Goal: Task Accomplishment & Management: Manage account settings

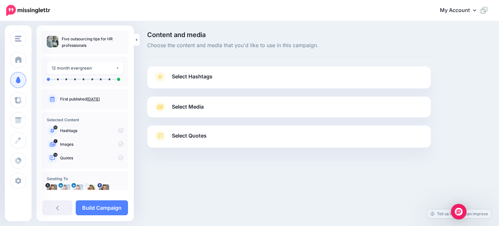
drag, startPoint x: 188, startPoint y: 73, endPoint x: 193, endPoint y: 79, distance: 7.6
click at [188, 73] on span "Select Hashtags" at bounding box center [192, 76] width 41 height 9
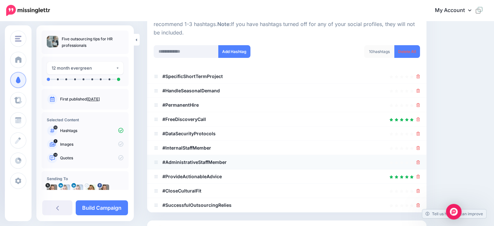
scroll to position [97, 0]
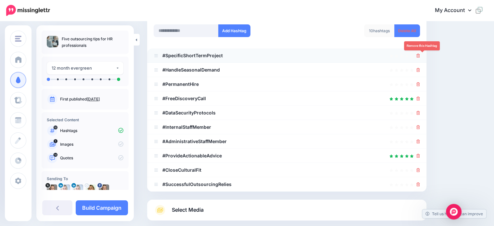
click at [420, 56] on icon at bounding box center [419, 56] width 4 height 4
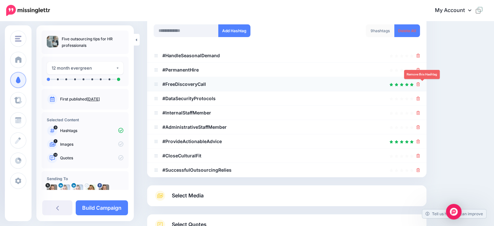
click at [420, 85] on icon at bounding box center [419, 84] width 4 height 4
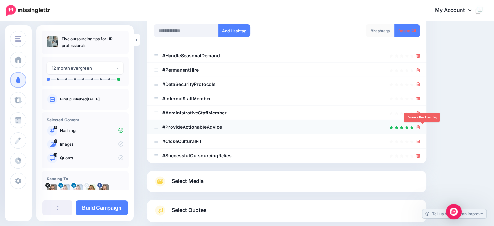
click at [420, 125] on icon at bounding box center [419, 127] width 4 height 4
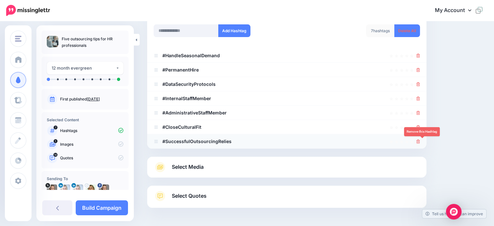
click at [420, 139] on icon at bounding box center [419, 141] width 4 height 4
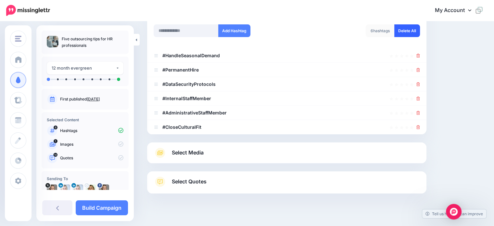
click at [409, 30] on link "Delete All" at bounding box center [407, 30] width 26 height 13
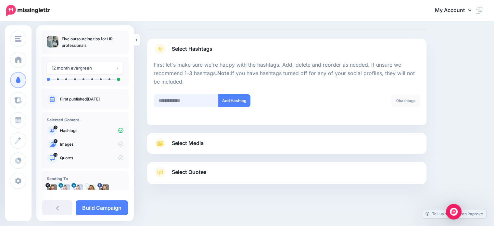
click at [165, 101] on input "text" at bounding box center [186, 100] width 65 height 13
type input "**********"
click at [228, 101] on button "Add Hashtag" at bounding box center [234, 100] width 32 height 13
click at [170, 100] on input "text" at bounding box center [186, 100] width 65 height 13
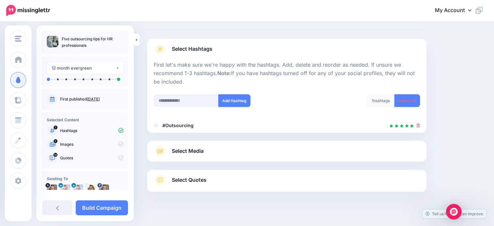
scroll to position [35, 0]
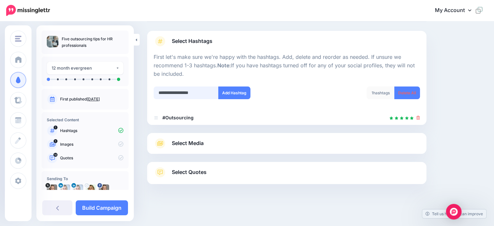
click at [205, 93] on input "**********" at bounding box center [186, 92] width 65 height 13
type input "**********"
click at [236, 92] on button "Add Hashtag" at bounding box center [234, 92] width 32 height 13
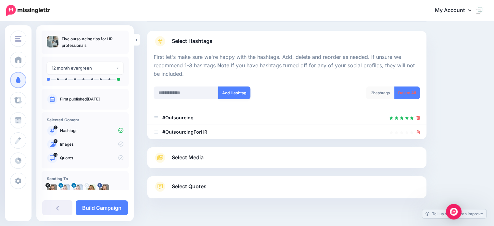
scroll to position [50, 0]
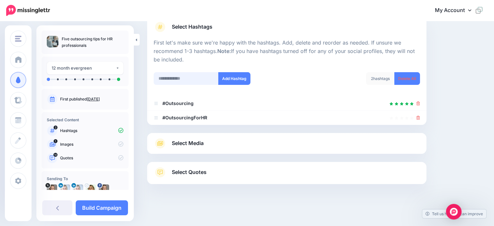
click at [163, 80] on input "text" at bounding box center [186, 78] width 65 height 13
type input "**********"
click at [229, 80] on button "Add Hashtag" at bounding box center [234, 78] width 32 height 13
click at [165, 79] on input "text" at bounding box center [186, 78] width 65 height 13
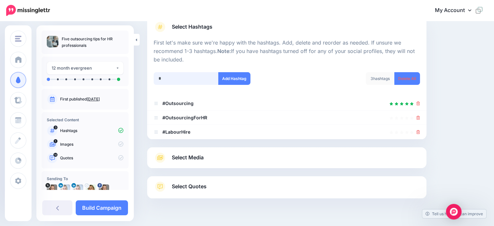
scroll to position [64, 0]
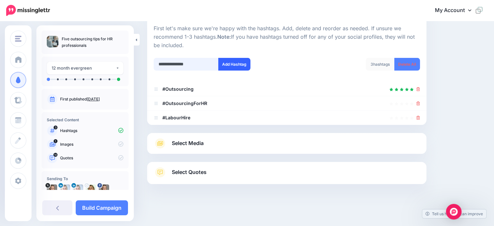
type input "**********"
click at [229, 63] on button "Add Hashtag" at bounding box center [234, 64] width 32 height 13
click at [166, 64] on input "text" at bounding box center [186, 64] width 65 height 13
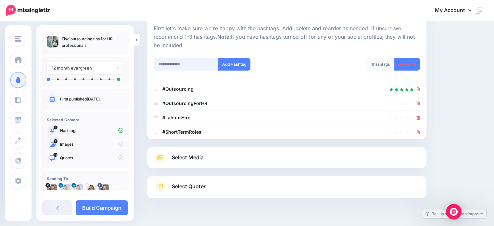
scroll to position [78, 0]
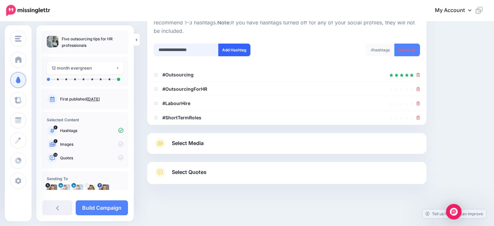
type input "**********"
click at [222, 50] on button "Add Hashtag" at bounding box center [234, 50] width 32 height 13
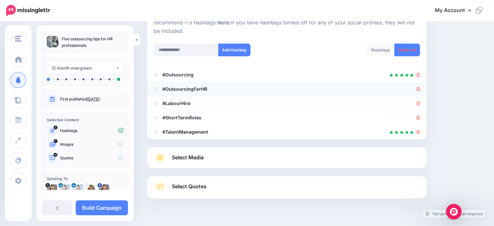
scroll to position [93, 0]
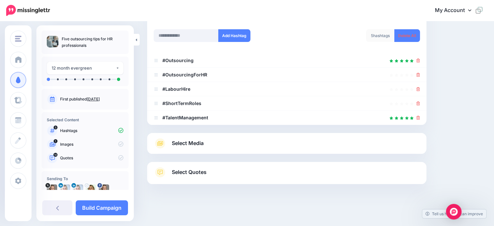
drag, startPoint x: 192, startPoint y: 144, endPoint x: 209, endPoint y: 145, distance: 16.9
click at [192, 144] on span "Select Media" at bounding box center [188, 143] width 32 height 9
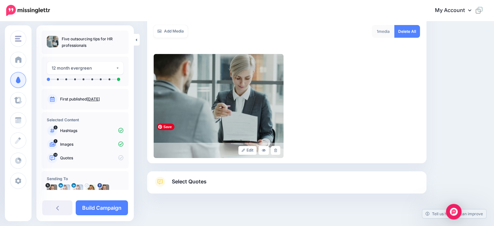
scroll to position [125, 0]
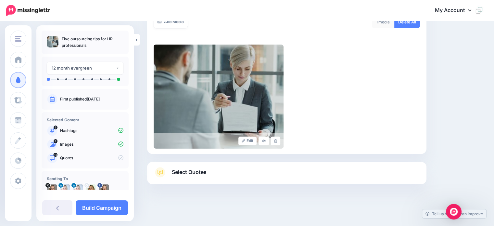
click at [189, 173] on span "Select Quotes" at bounding box center [189, 172] width 35 height 9
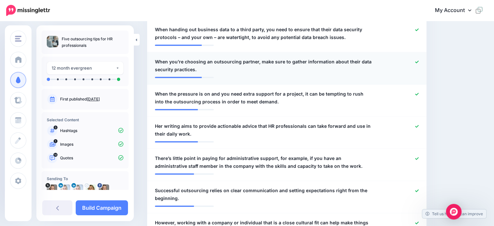
scroll to position [319, 0]
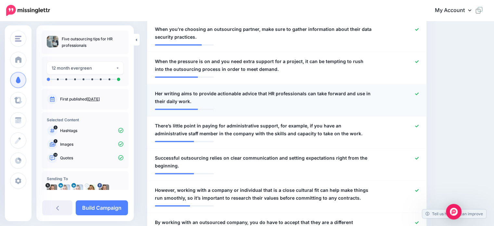
click at [419, 92] on icon at bounding box center [417, 94] width 4 height 4
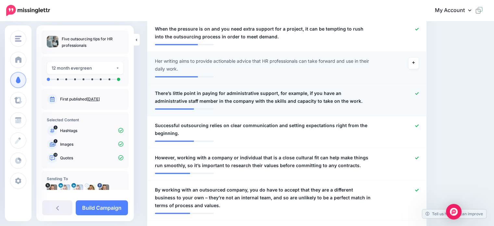
scroll to position [384, 0]
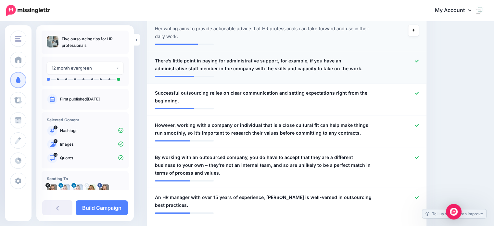
click at [419, 59] on icon at bounding box center [417, 61] width 4 height 4
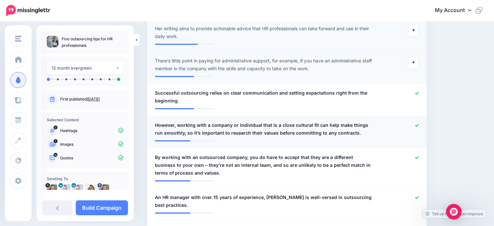
click at [419, 123] on icon at bounding box center [417, 125] width 4 height 4
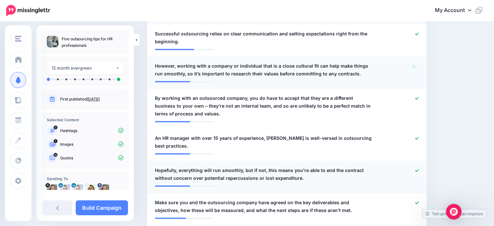
scroll to position [449, 0]
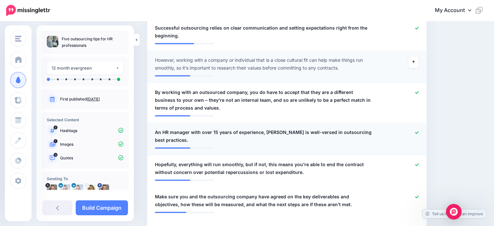
drag, startPoint x: 423, startPoint y: 125, endPoint x: 369, endPoint y: 128, distance: 53.7
click at [423, 128] on div at bounding box center [400, 136] width 45 height 16
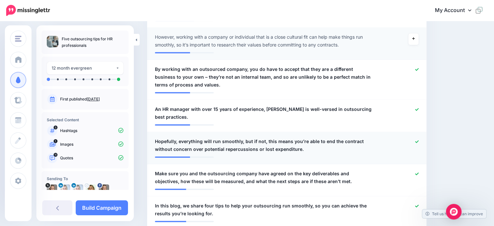
scroll to position [482, 0]
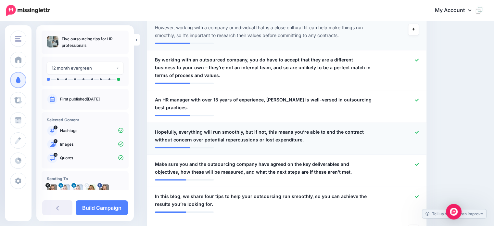
click at [419, 131] on icon at bounding box center [417, 132] width 4 height 3
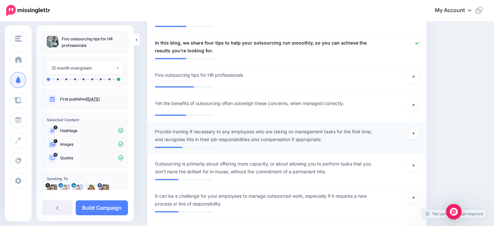
scroll to position [644, 0]
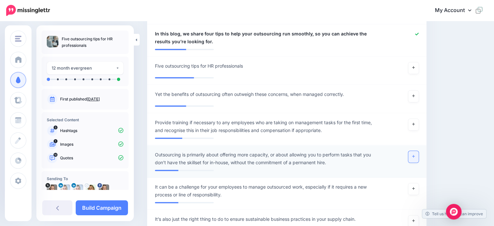
click at [415, 151] on link at bounding box center [413, 157] width 10 height 12
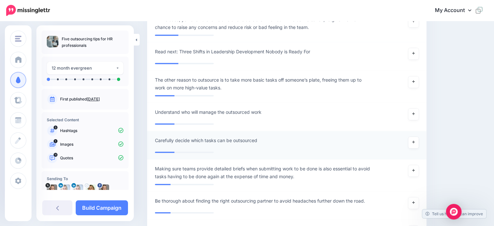
scroll to position [937, 0]
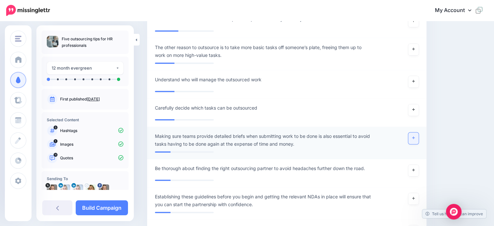
click at [415, 136] on icon at bounding box center [413, 138] width 3 height 4
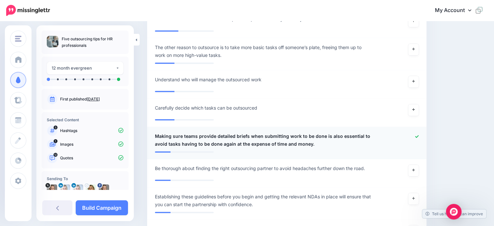
drag, startPoint x: 94, startPoint y: 206, endPoint x: 136, endPoint y: 192, distance: 44.4
click at [94, 206] on link "Build Campaign" at bounding box center [102, 207] width 52 height 15
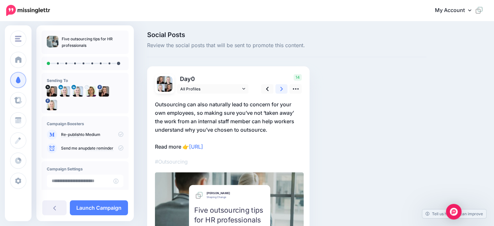
click at [282, 89] on icon at bounding box center [281, 88] width 3 height 7
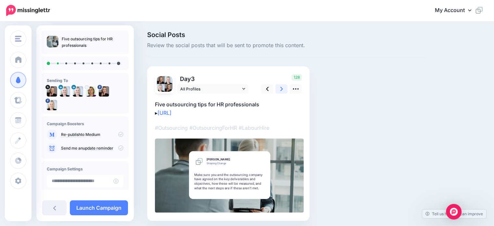
click at [280, 89] on icon at bounding box center [281, 88] width 3 height 7
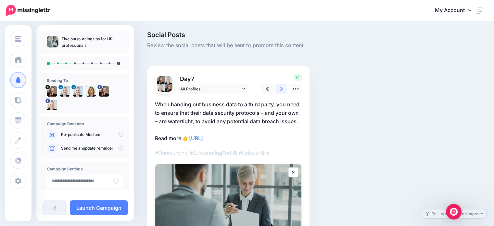
click at [282, 88] on icon at bounding box center [281, 88] width 3 height 7
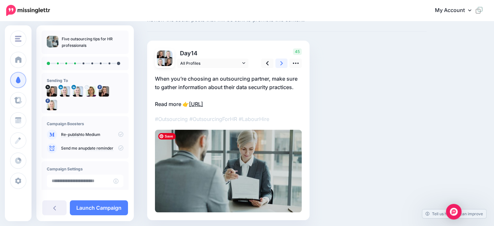
scroll to position [17, 0]
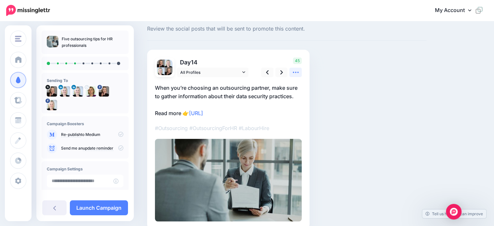
click at [298, 75] on icon at bounding box center [295, 72] width 7 height 7
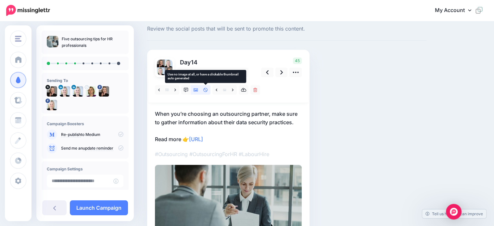
click at [204, 92] on link at bounding box center [206, 89] width 10 height 9
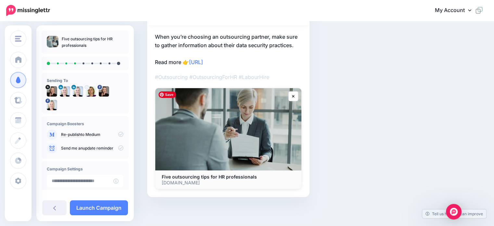
scroll to position [0, 0]
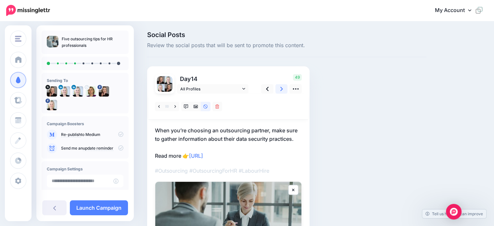
click at [282, 89] on icon at bounding box center [281, 89] width 3 height 4
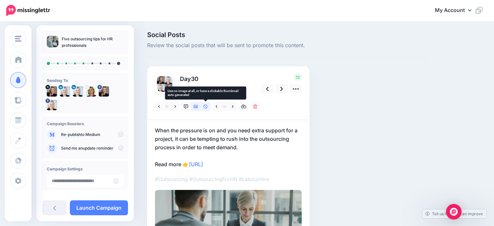
click at [207, 106] on icon at bounding box center [205, 106] width 5 height 5
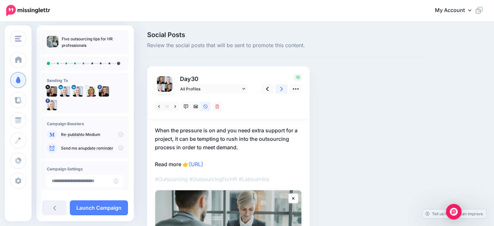
click at [281, 90] on icon at bounding box center [281, 89] width 3 height 4
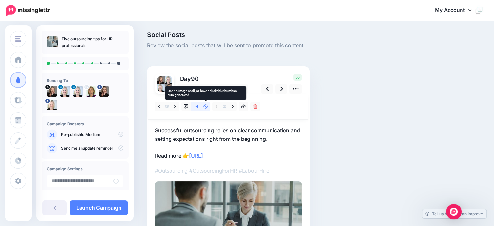
click at [206, 108] on icon at bounding box center [205, 106] width 5 height 5
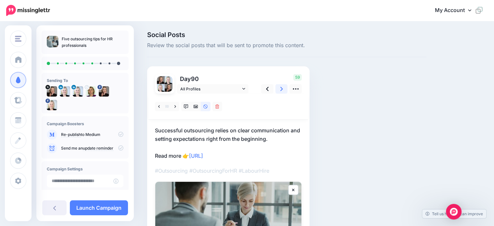
click at [282, 89] on icon at bounding box center [281, 89] width 3 height 4
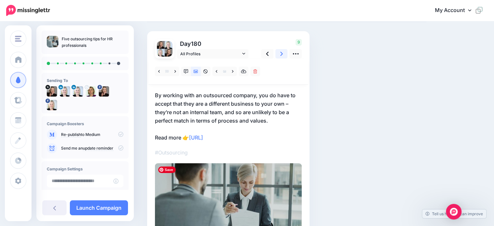
scroll to position [27, 0]
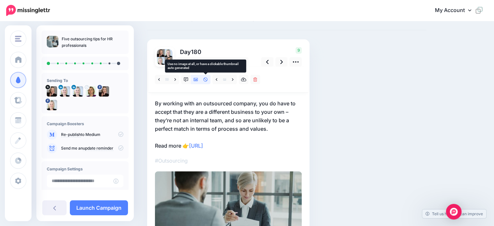
click at [205, 79] on icon at bounding box center [205, 79] width 5 height 5
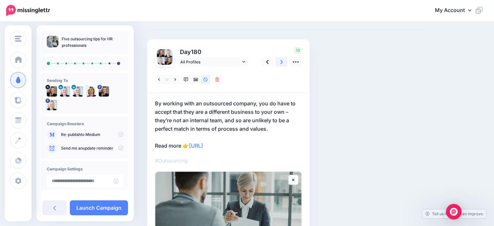
click at [281, 61] on icon at bounding box center [281, 61] width 3 height 7
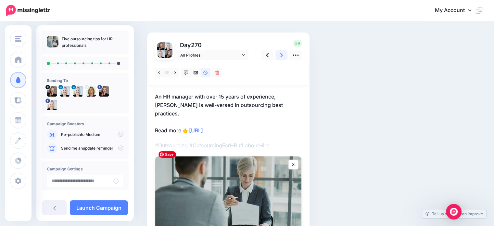
scroll to position [29, 0]
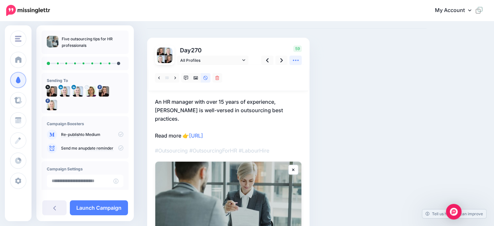
click at [293, 60] on icon at bounding box center [296, 60] width 6 height 1
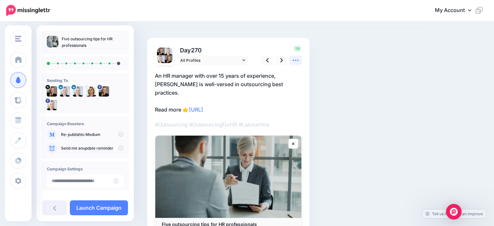
click at [294, 60] on icon at bounding box center [296, 60] width 6 height 1
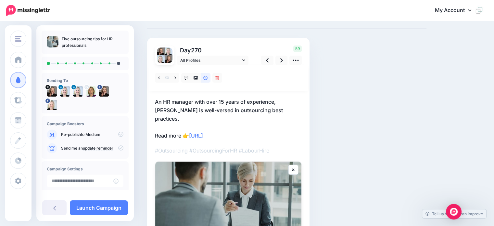
click at [247, 108] on p "An HR manager with over 15 years of experience, Clare is well-versed in outsour…" at bounding box center [228, 118] width 147 height 42
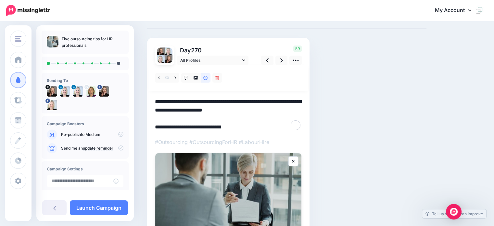
scroll to position [0, 0]
click at [218, 76] on icon at bounding box center [217, 78] width 4 height 5
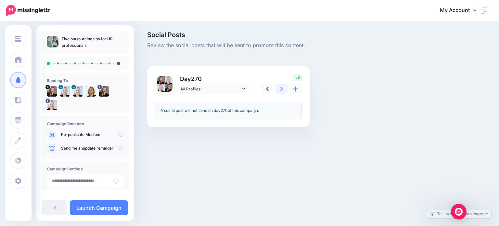
click at [280, 89] on link at bounding box center [282, 88] width 12 height 9
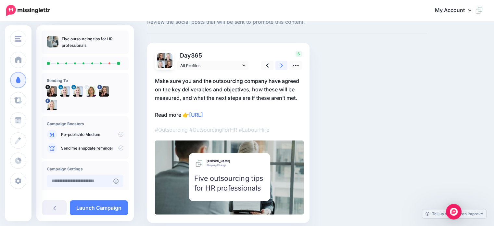
scroll to position [49, 0]
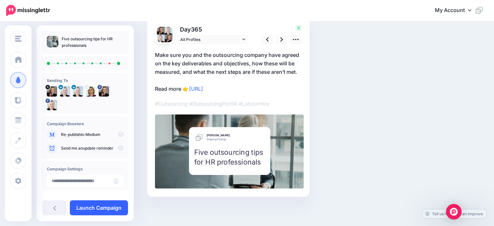
click at [105, 209] on link "Launch Campaign" at bounding box center [99, 207] width 58 height 15
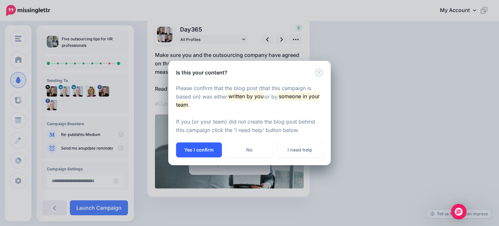
click at [203, 151] on button "Yes I confirm" at bounding box center [199, 149] width 46 height 15
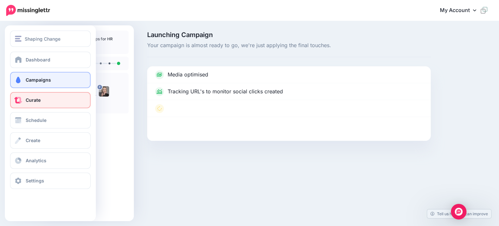
click at [35, 97] on span "Curate" at bounding box center [33, 100] width 15 height 6
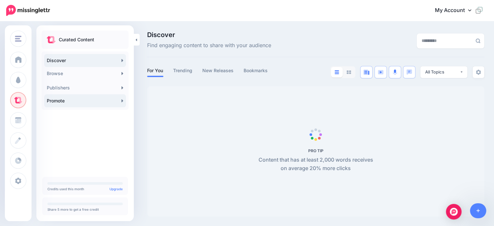
click at [53, 101] on link "Promote" at bounding box center [85, 100] width 82 height 13
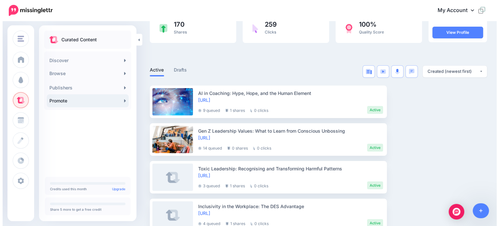
scroll to position [97, 0]
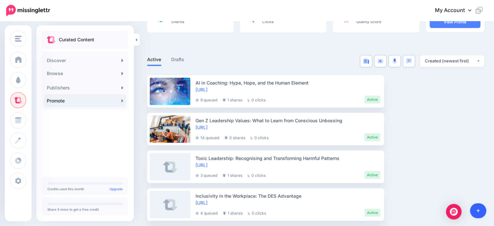
click at [480, 209] on link at bounding box center [478, 210] width 17 height 15
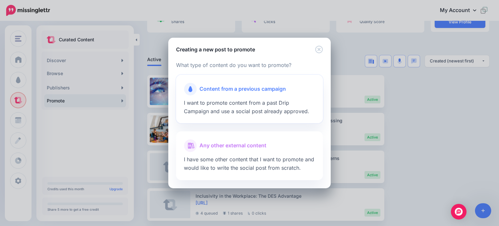
click at [235, 89] on span "Content from a previous campaign" at bounding box center [243, 89] width 86 height 8
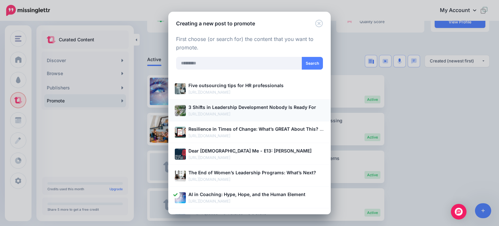
click at [230, 106] on b "3 Shifts in Leadership Development Nobody Is Ready For" at bounding box center [252, 107] width 128 height 6
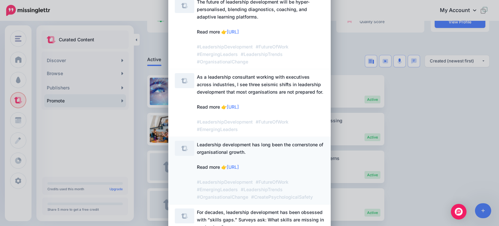
scroll to position [195, 0]
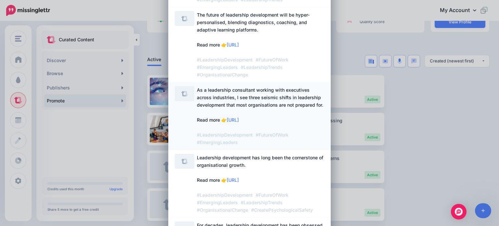
click at [236, 91] on span "As a leadership consultant working with executives across industries, I see thr…" at bounding box center [260, 116] width 126 height 58
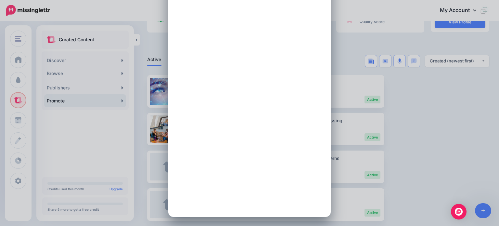
scroll to position [0, 0]
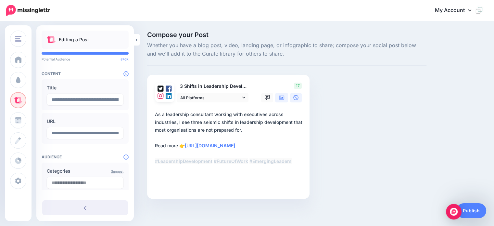
click at [281, 97] on icon at bounding box center [281, 98] width 5 height 4
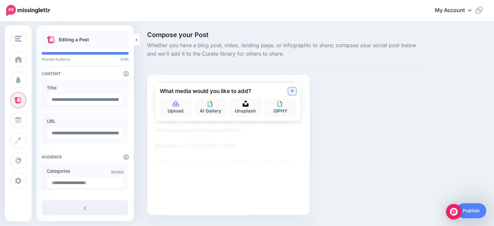
click at [291, 91] on icon at bounding box center [292, 90] width 3 height 5
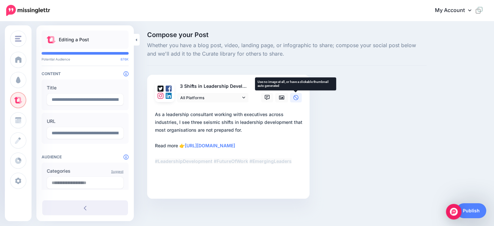
click at [296, 97] on icon at bounding box center [295, 97] width 5 height 5
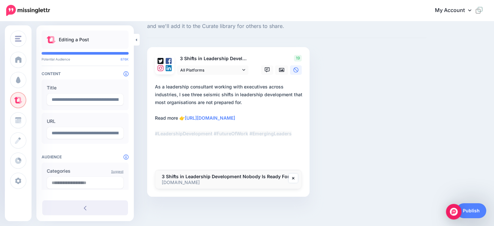
scroll to position [27, 0]
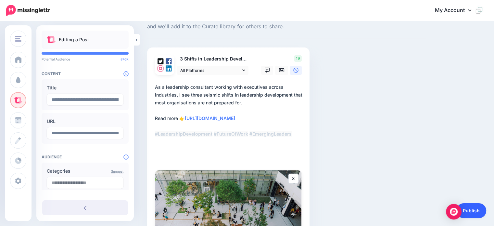
click at [472, 211] on link "Publish" at bounding box center [472, 210] width 30 height 15
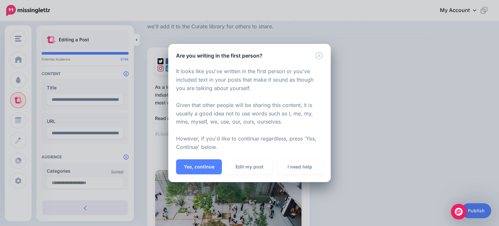
click at [193, 167] on button "Yes, continue" at bounding box center [199, 166] width 46 height 15
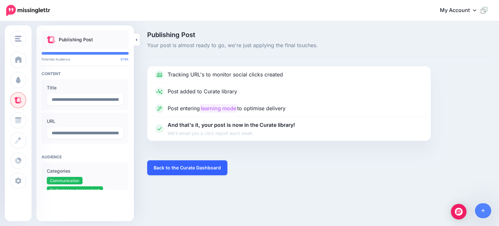
click at [184, 165] on link "Back to the Curate Dashboard" at bounding box center [187, 167] width 80 height 15
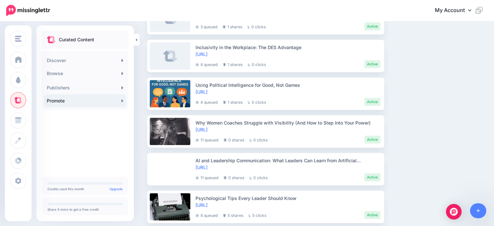
scroll to position [260, 0]
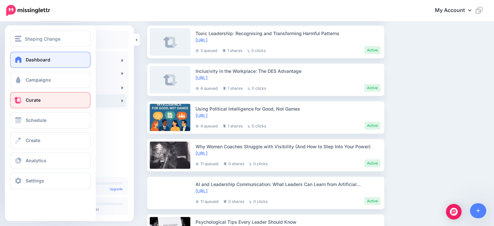
click at [24, 58] on link "Dashboard" at bounding box center [50, 60] width 81 height 16
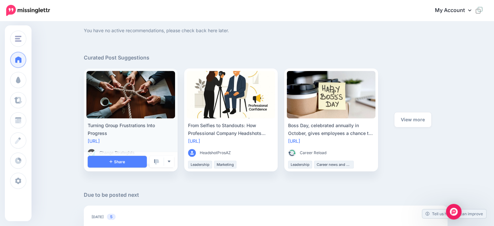
scroll to position [260, 0]
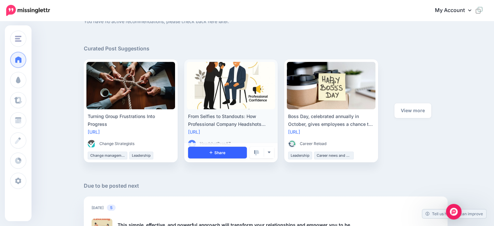
click at [224, 149] on link "Share" at bounding box center [217, 153] width 59 height 12
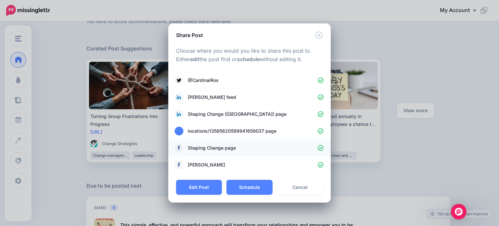
click at [320, 147] on icon at bounding box center [321, 148] width 6 height 6
click at [320, 114] on icon at bounding box center [321, 114] width 6 height 6
click at [322, 130] on icon at bounding box center [321, 131] width 6 height 6
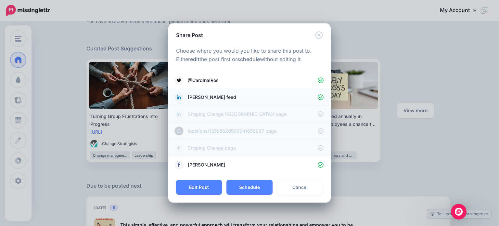
click at [320, 97] on icon at bounding box center [321, 97] width 6 height 6
click at [246, 188] on button "Schedule" at bounding box center [249, 187] width 46 height 15
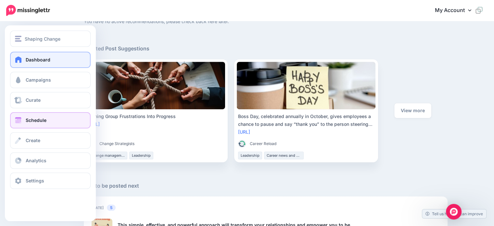
click at [28, 117] on span "Schedule" at bounding box center [36, 120] width 21 height 6
